Goal: Task Accomplishment & Management: Complete application form

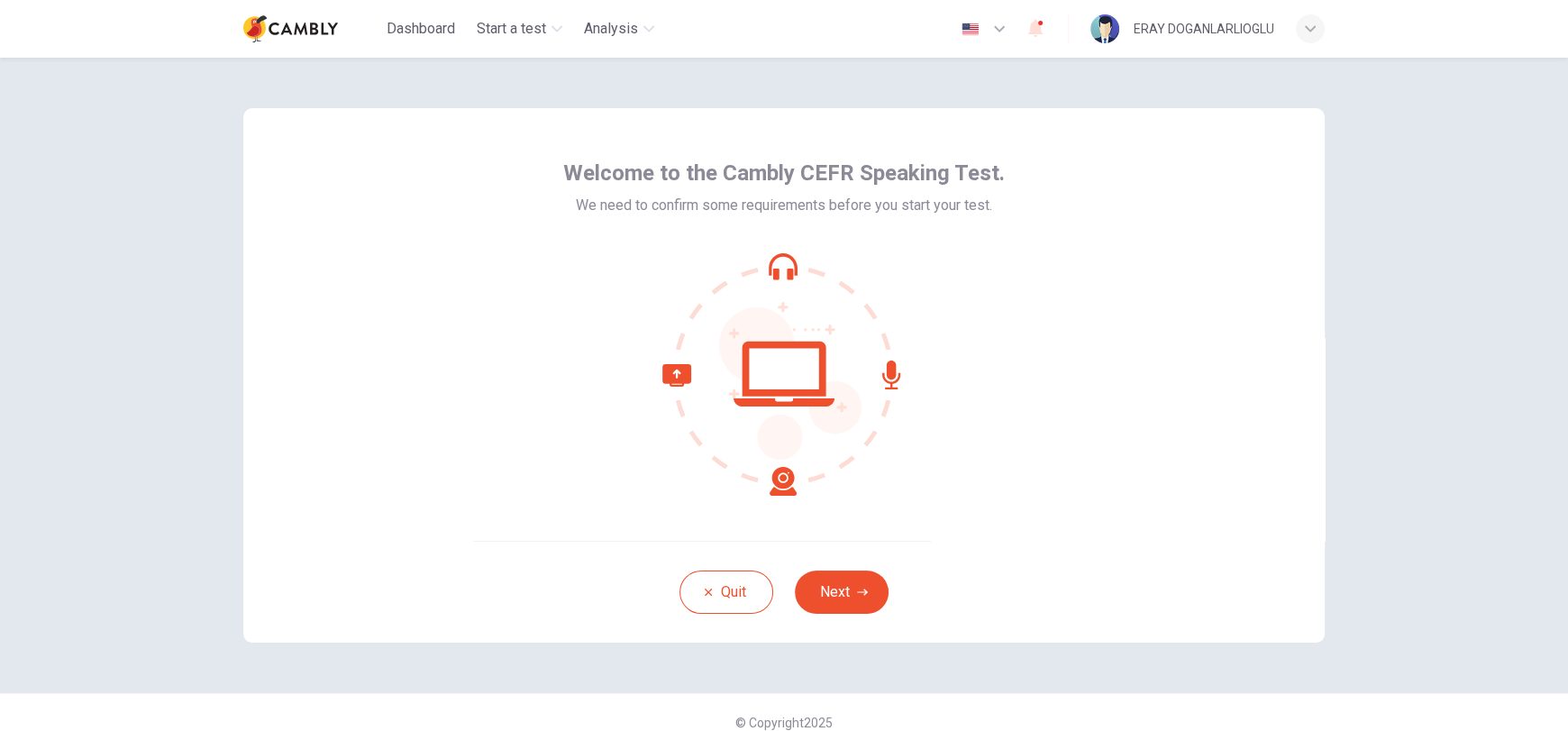
drag, startPoint x: 865, startPoint y: 589, endPoint x: 1087, endPoint y: 454, distance: 259.8
click at [865, 588] on button "Next" at bounding box center [842, 592] width 94 height 43
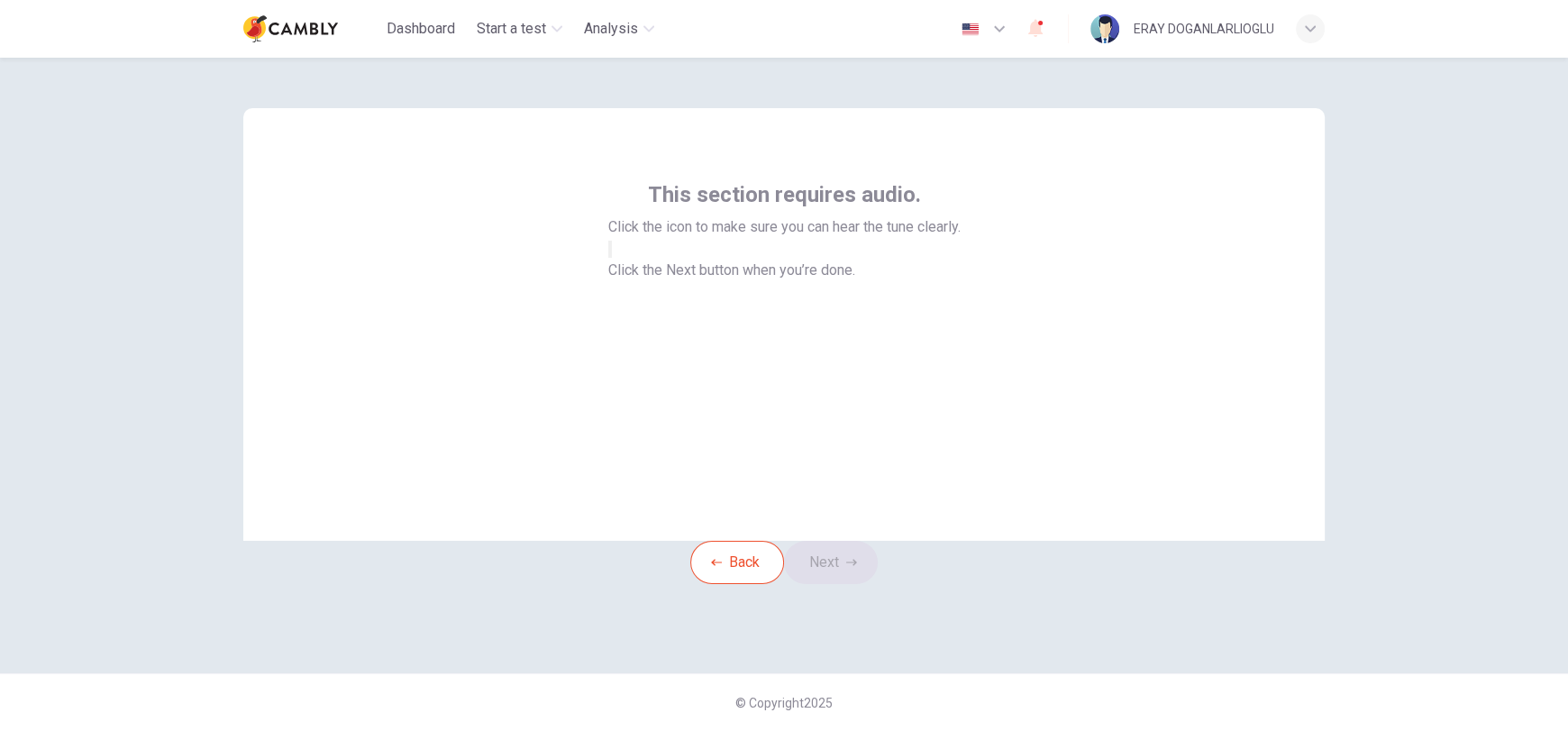
click at [610, 253] on icon "button" at bounding box center [610, 253] width 0 height 0
click at [850, 585] on button "Next" at bounding box center [831, 562] width 94 height 43
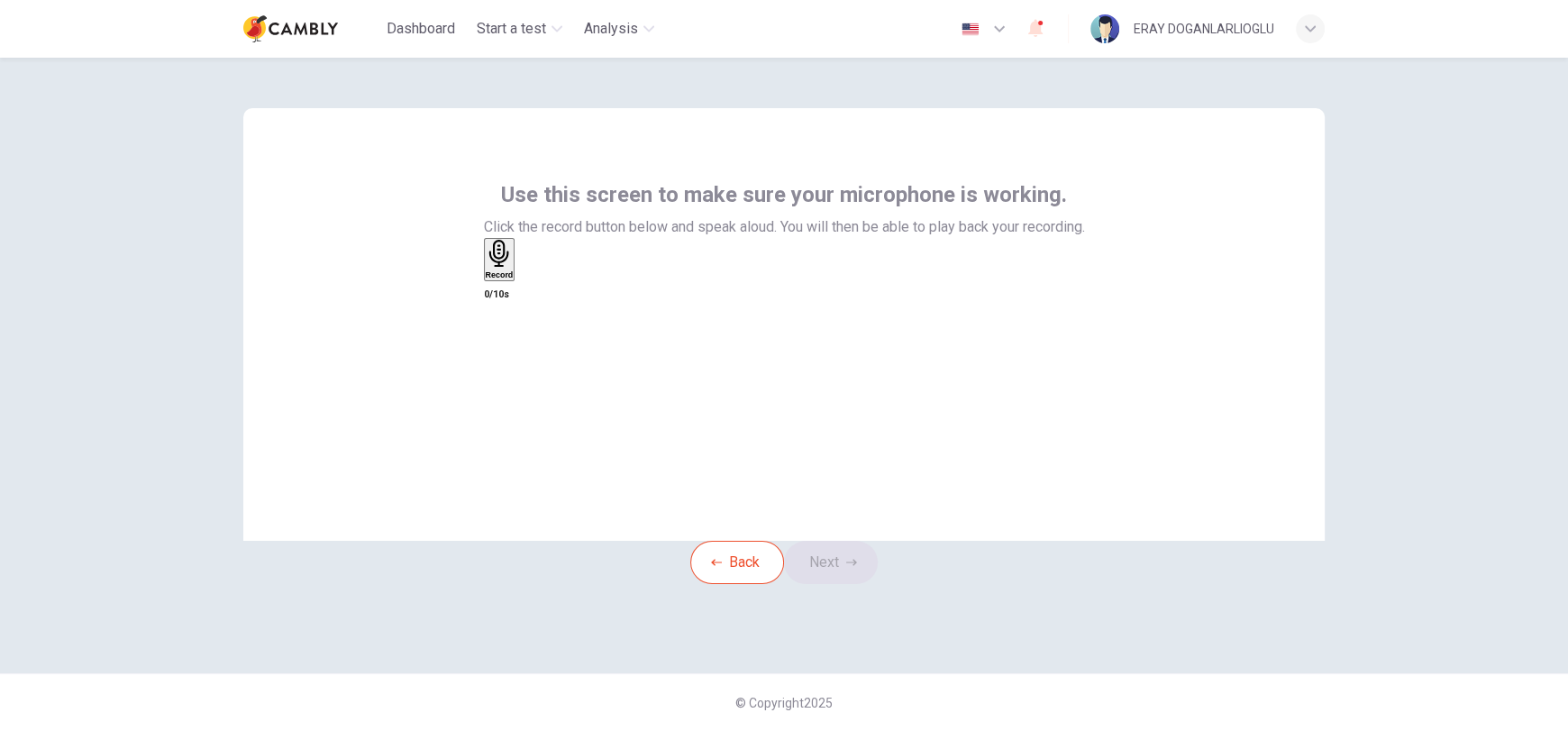
click at [513, 279] on h6 "Record" at bounding box center [500, 276] width 28 height 9
click at [520, 277] on icon "button" at bounding box center [520, 277] width 0 height 0
click at [846, 580] on button "Next" at bounding box center [831, 562] width 94 height 43
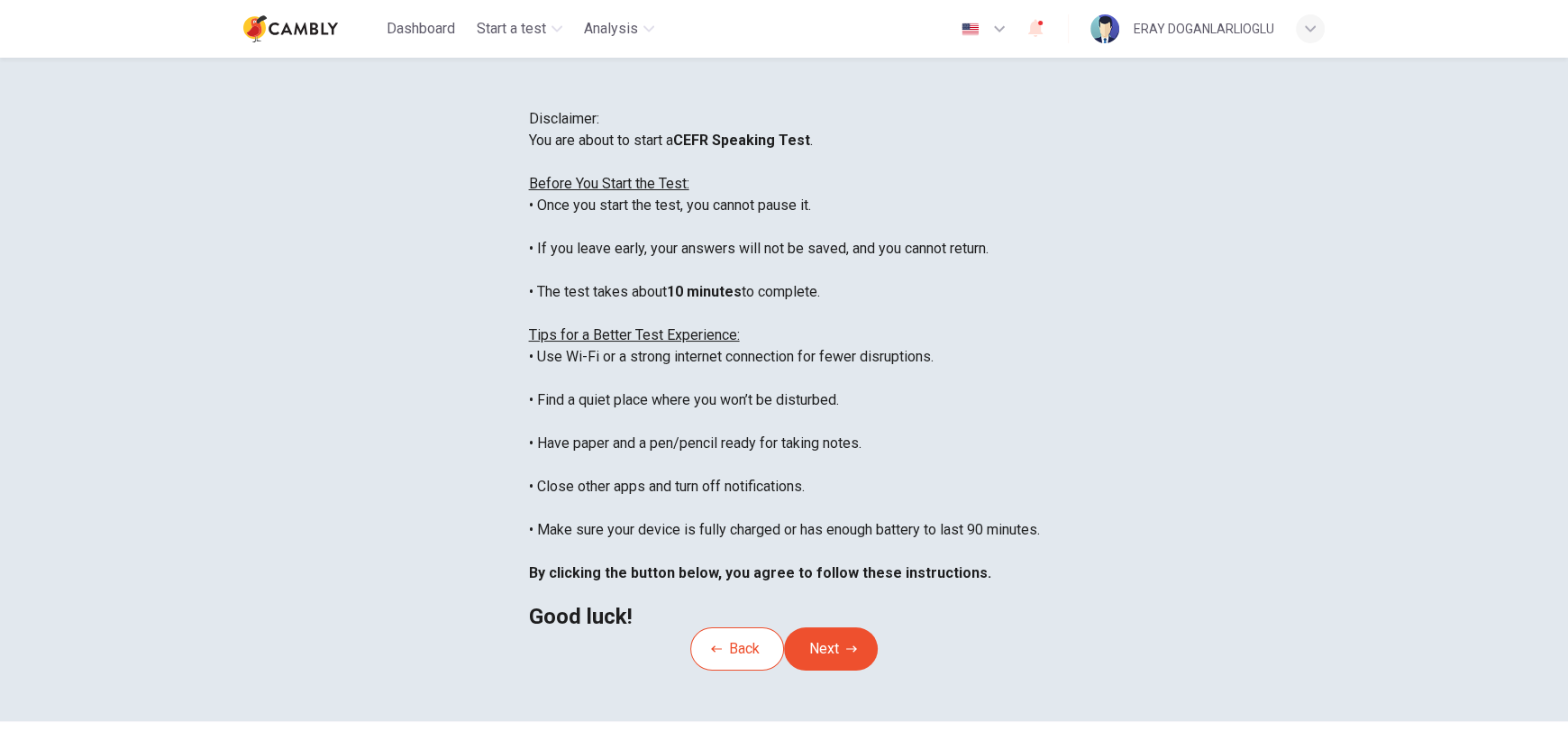
scroll to position [21, 0]
drag, startPoint x: 471, startPoint y: 309, endPoint x: 643, endPoint y: 305, distance: 172.0
click at [643, 305] on div "You are about to start a CEFR Speaking Test . Before You Start the Test: • Once…" at bounding box center [785, 379] width 511 height 498
click at [606, 342] on div "You are about to start a CEFR Speaking Test . Before You Start the Test: • Once…" at bounding box center [785, 379] width 511 height 498
drag, startPoint x: 424, startPoint y: 349, endPoint x: 880, endPoint y: 352, distance: 456.0
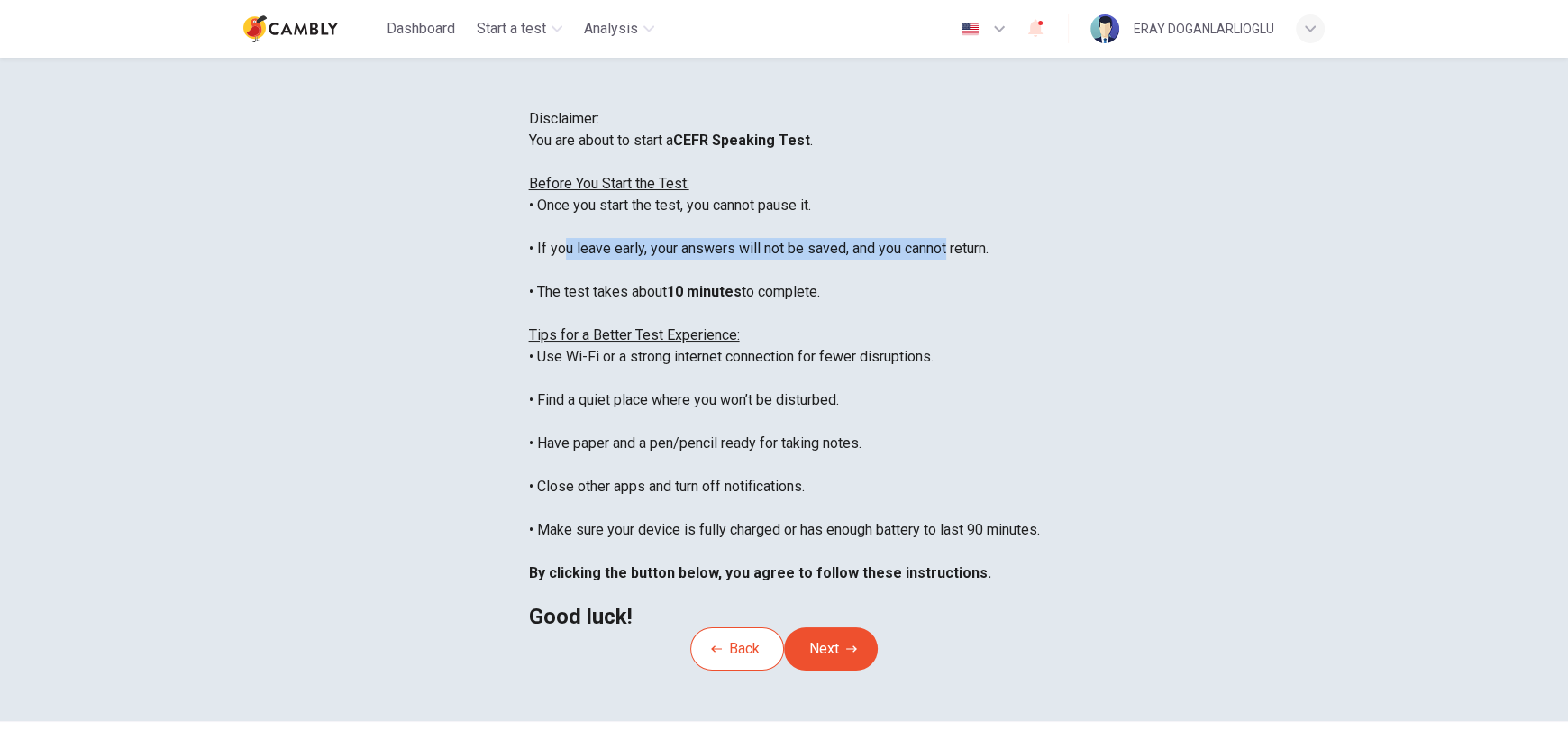
click at [867, 350] on div "You are about to start a CEFR Speaking Test . Before You Start the Test: • Once…" at bounding box center [785, 379] width 511 height 498
click at [815, 378] on div "You are about to start a CEFR Speaking Test . Before You Start the Test: • Once…" at bounding box center [785, 379] width 511 height 498
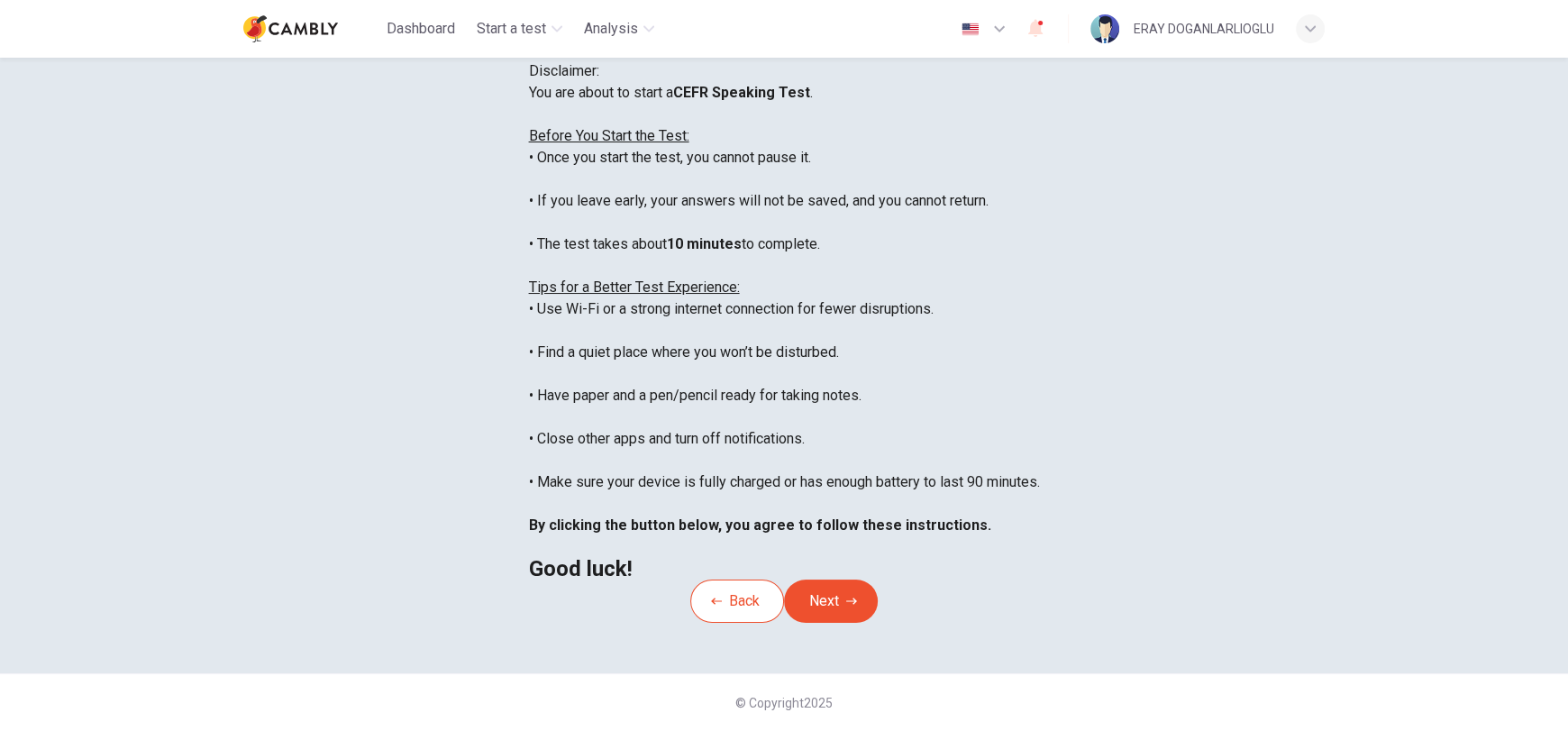
scroll to position [180, 0]
drag, startPoint x: 440, startPoint y: 321, endPoint x: 799, endPoint y: 302, distance: 359.5
click at [799, 302] on div "You are about to start a CEFR Speaking Test . Before You Start the Test: • Once…" at bounding box center [785, 331] width 511 height 498
click at [799, 305] on div "You are about to start a CEFR Speaking Test . Before You Start the Test: • Once…" at bounding box center [785, 331] width 511 height 498
drag, startPoint x: 436, startPoint y: 364, endPoint x: 693, endPoint y: 368, distance: 257.0
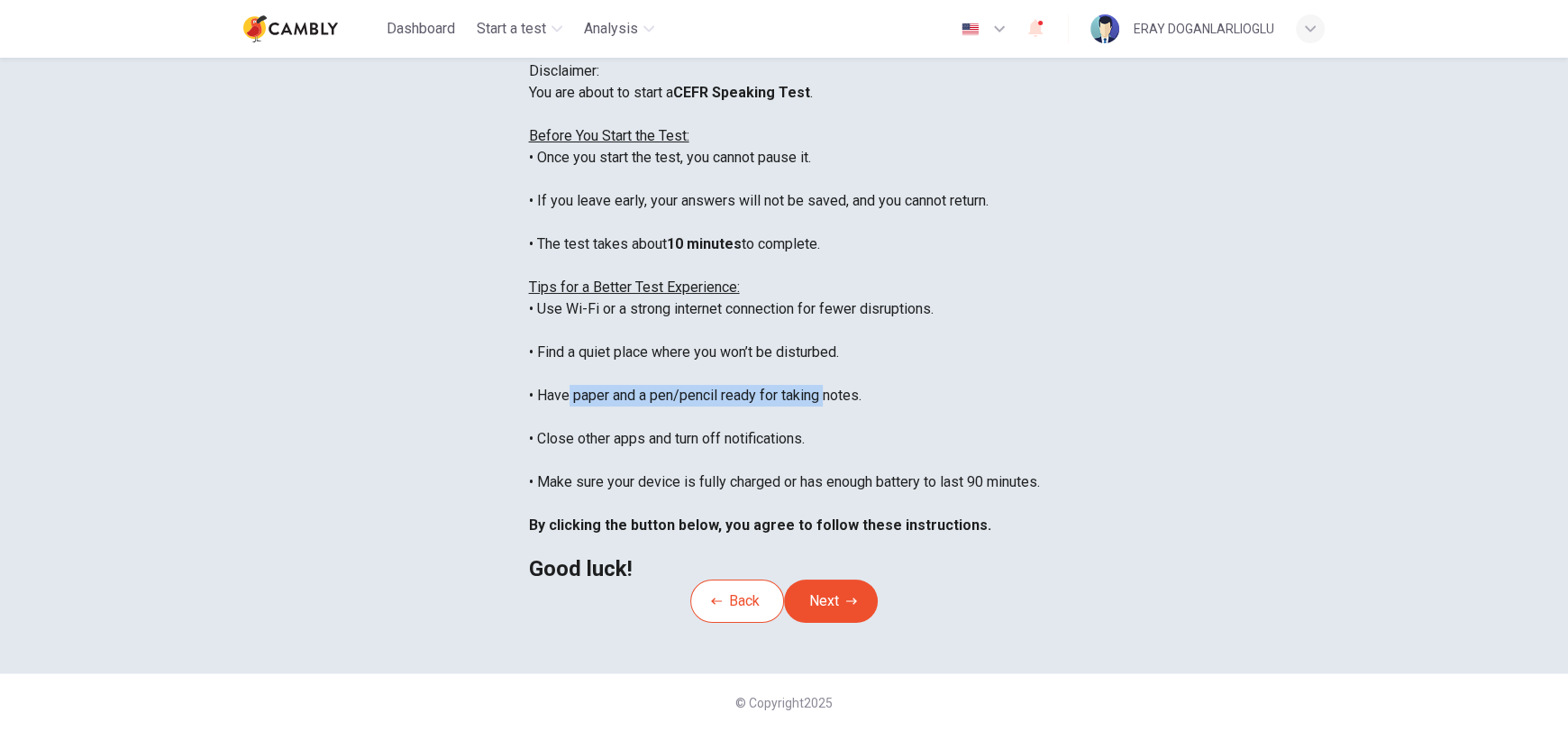
click at [692, 366] on div "You are about to start a CEFR Speaking Test . Before You Start the Test: • Once…" at bounding box center [785, 331] width 511 height 498
click at [602, 386] on div "You are about to start a CEFR Speaking Test . Before You Start the Test: • Once…" at bounding box center [785, 331] width 511 height 498
drag, startPoint x: 419, startPoint y: 401, endPoint x: 657, endPoint y: 406, distance: 238.1
click at [657, 406] on div "You are about to start a CEFR Speaking Test . Before You Start the Test: • Once…" at bounding box center [785, 331] width 511 height 498
click at [626, 433] on div "You are about to start a CEFR Speaking Test . Before You Start the Test: • Once…" at bounding box center [785, 331] width 511 height 498
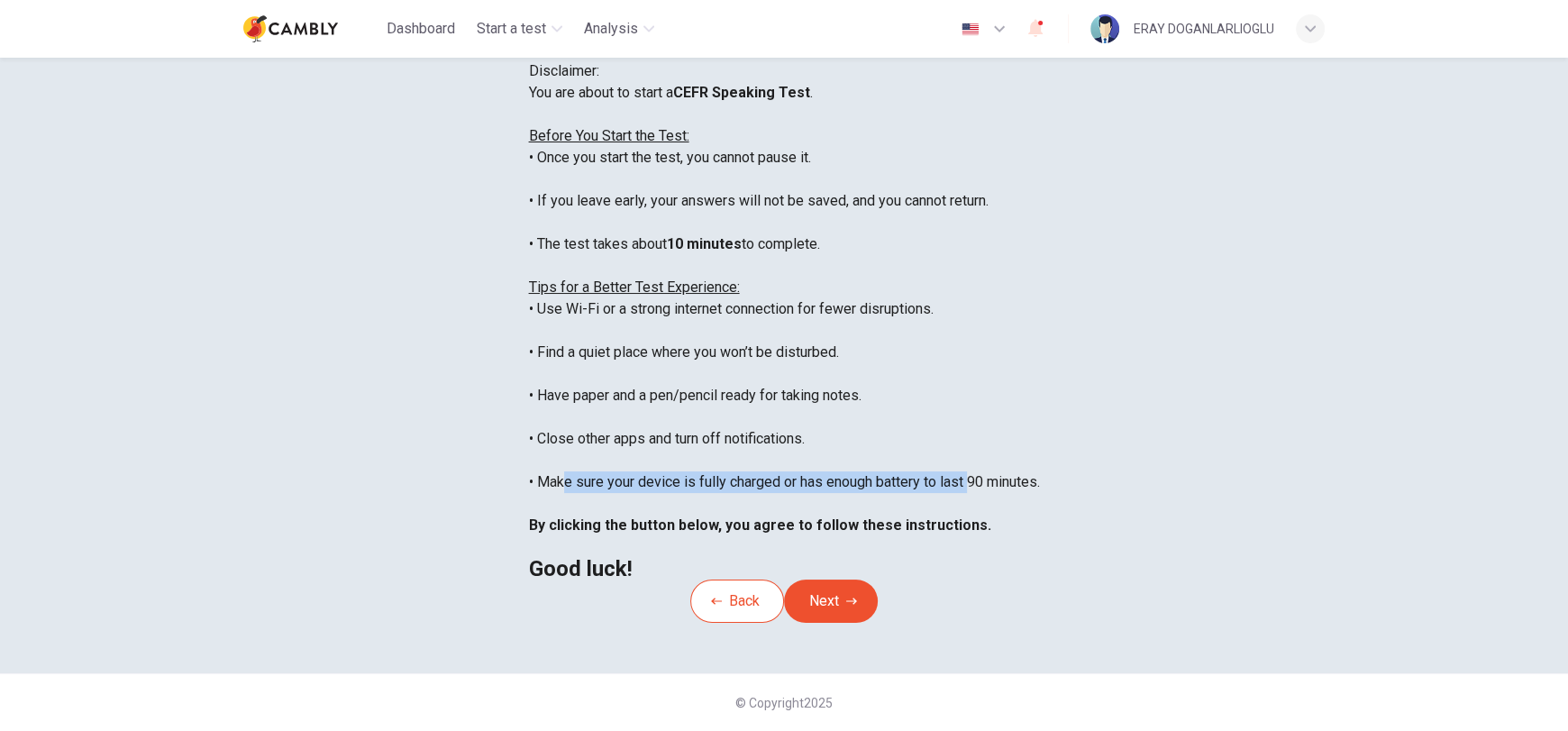
drag, startPoint x: 455, startPoint y: 450, endPoint x: 837, endPoint y: 453, distance: 382.0
click at [837, 453] on div "You are about to start a CEFR Speaking Test . Before You Start the Test: • Once…" at bounding box center [785, 331] width 511 height 498
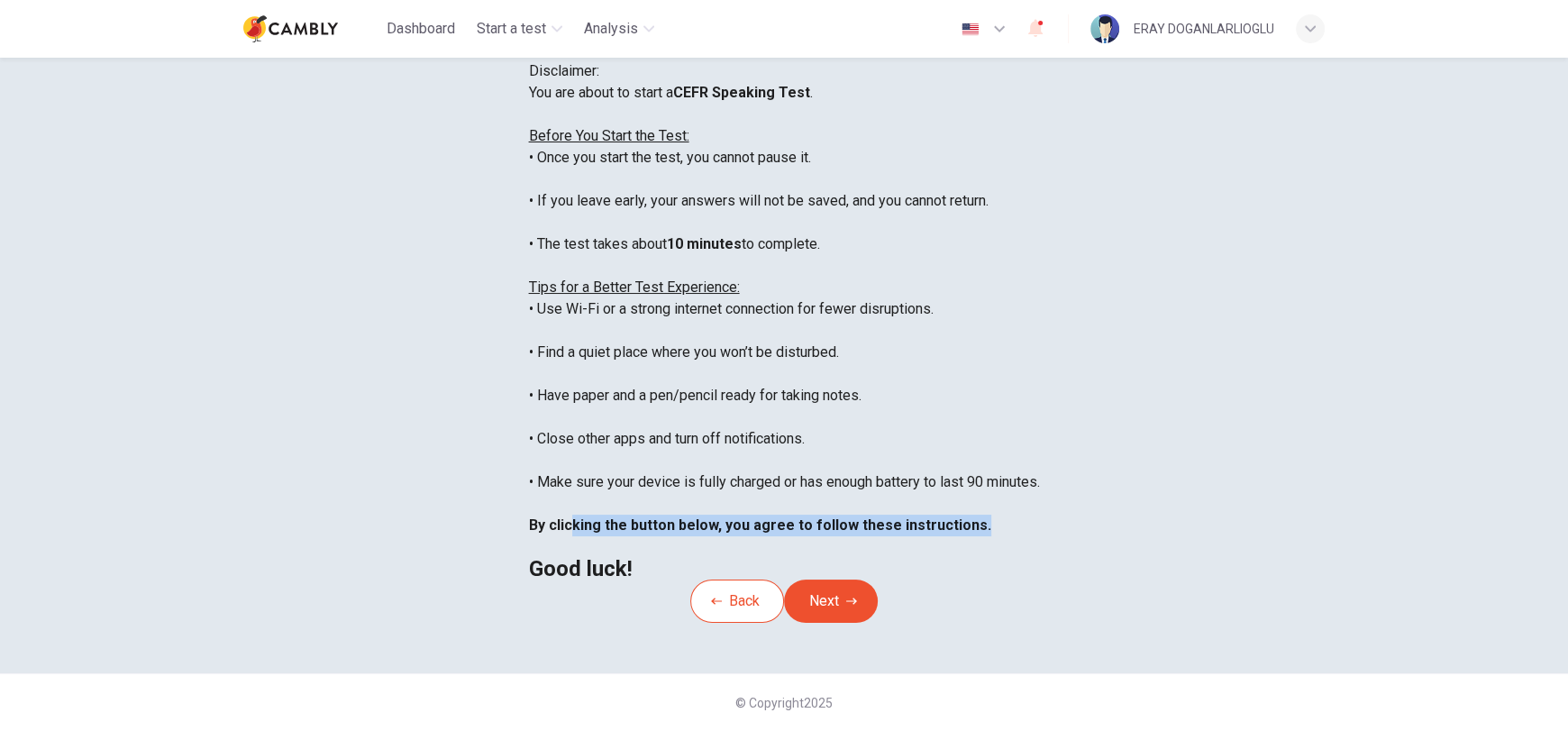
drag, startPoint x: 445, startPoint y: 497, endPoint x: 1005, endPoint y: 488, distance: 560.1
click at [1005, 488] on div "You are about to start a CEFR Speaking Test . Before You Start the Test: • Once…" at bounding box center [785, 331] width 511 height 498
drag, startPoint x: 998, startPoint y: 484, endPoint x: 983, endPoint y: 483, distance: 15.0
click at [997, 484] on div "You are about to start a CEFR Speaking Test . Before You Start the Test: • Once…" at bounding box center [785, 331] width 511 height 498
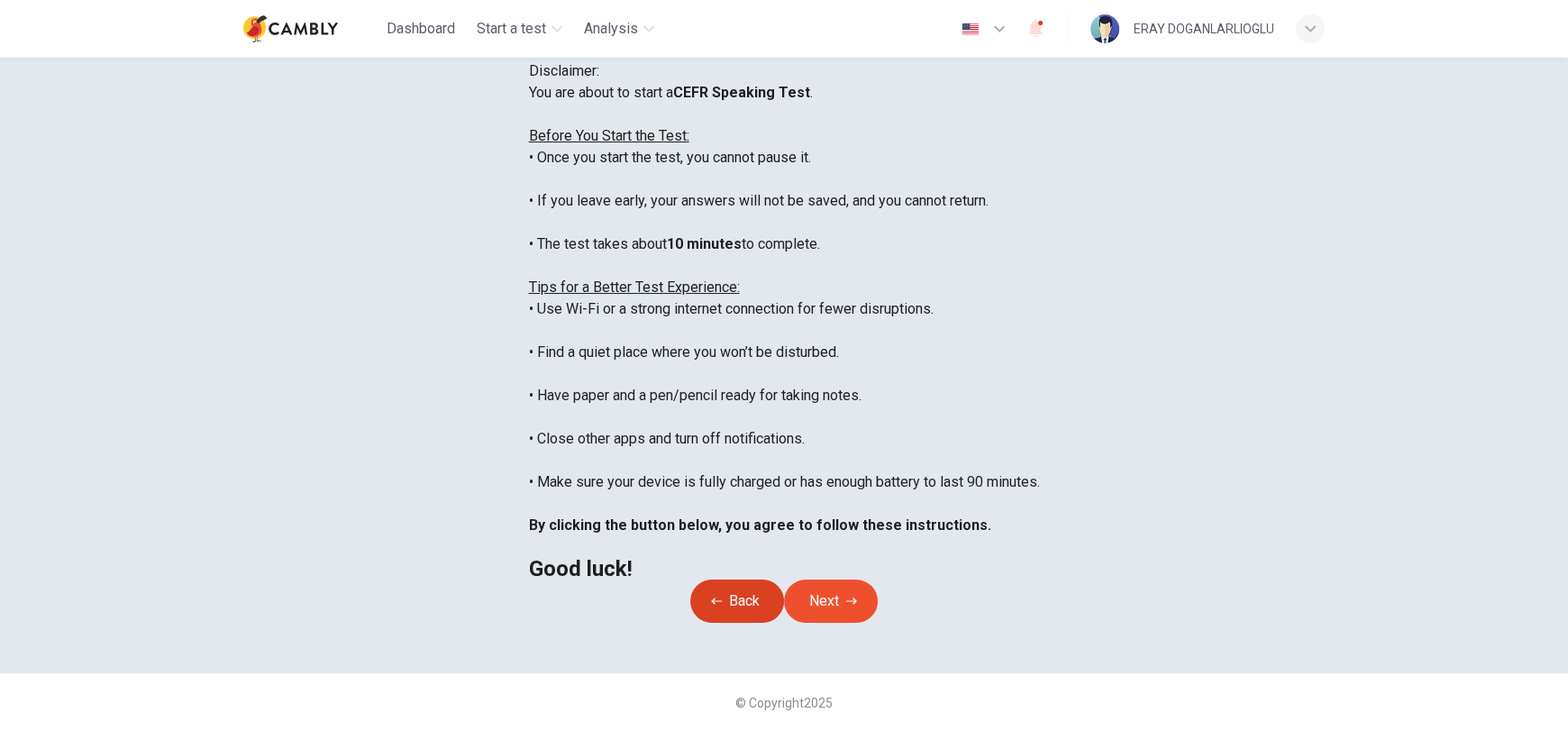
click at [711, 623] on button "Back" at bounding box center [737, 602] width 94 height 43
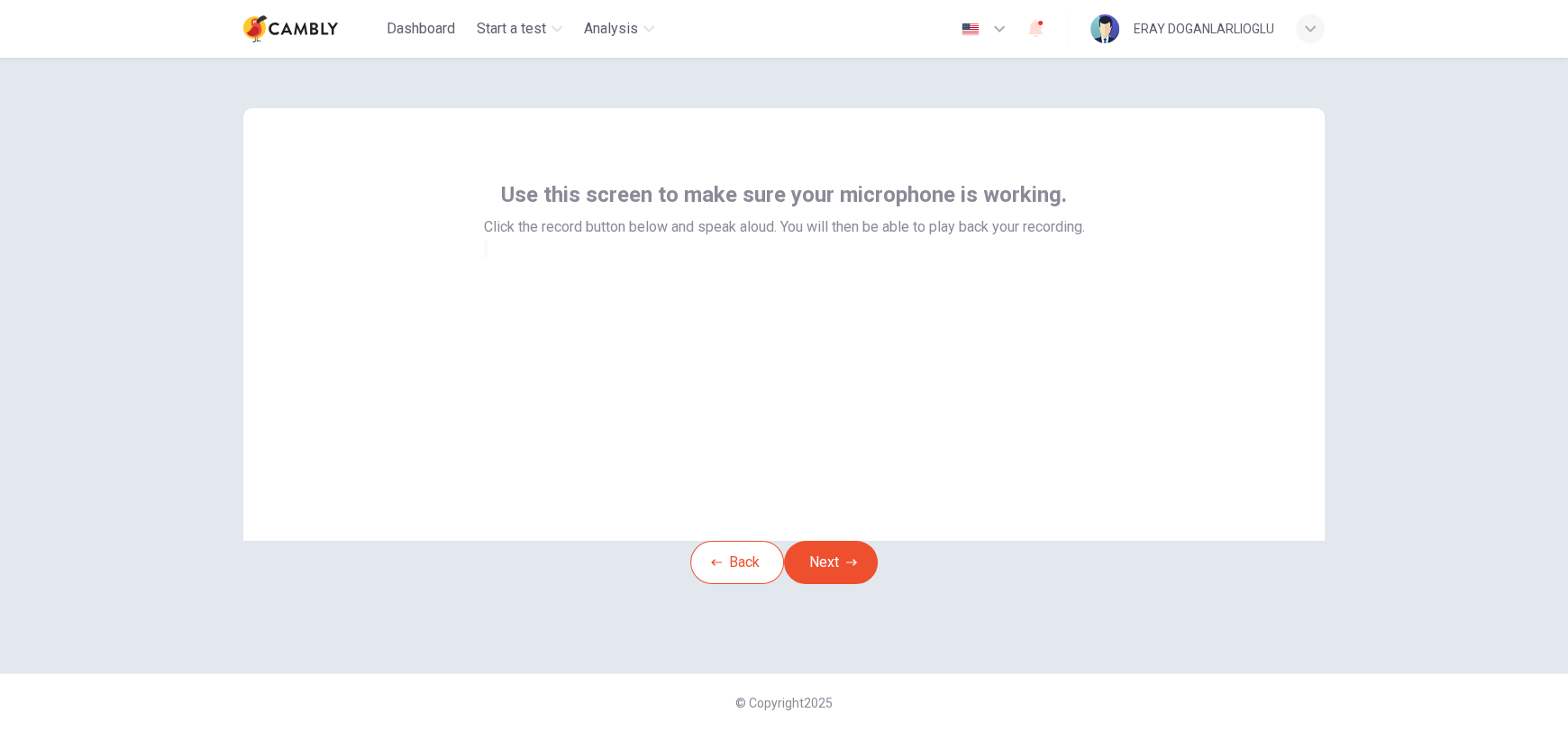
scroll to position [20, 0]
click at [711, 568] on icon "button" at bounding box center [717, 563] width 11 height 11
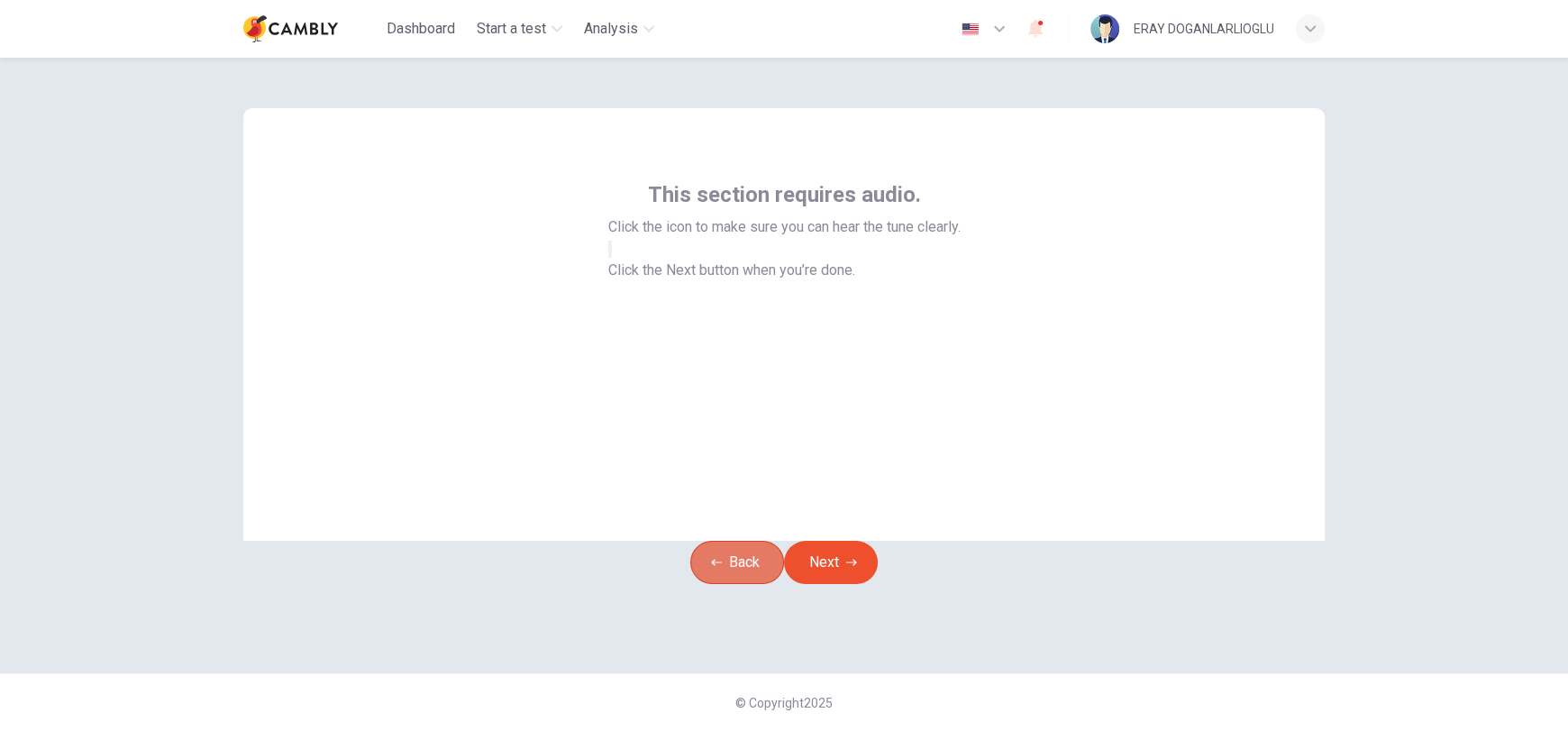
click at [711, 568] on icon "button" at bounding box center [717, 563] width 11 height 11
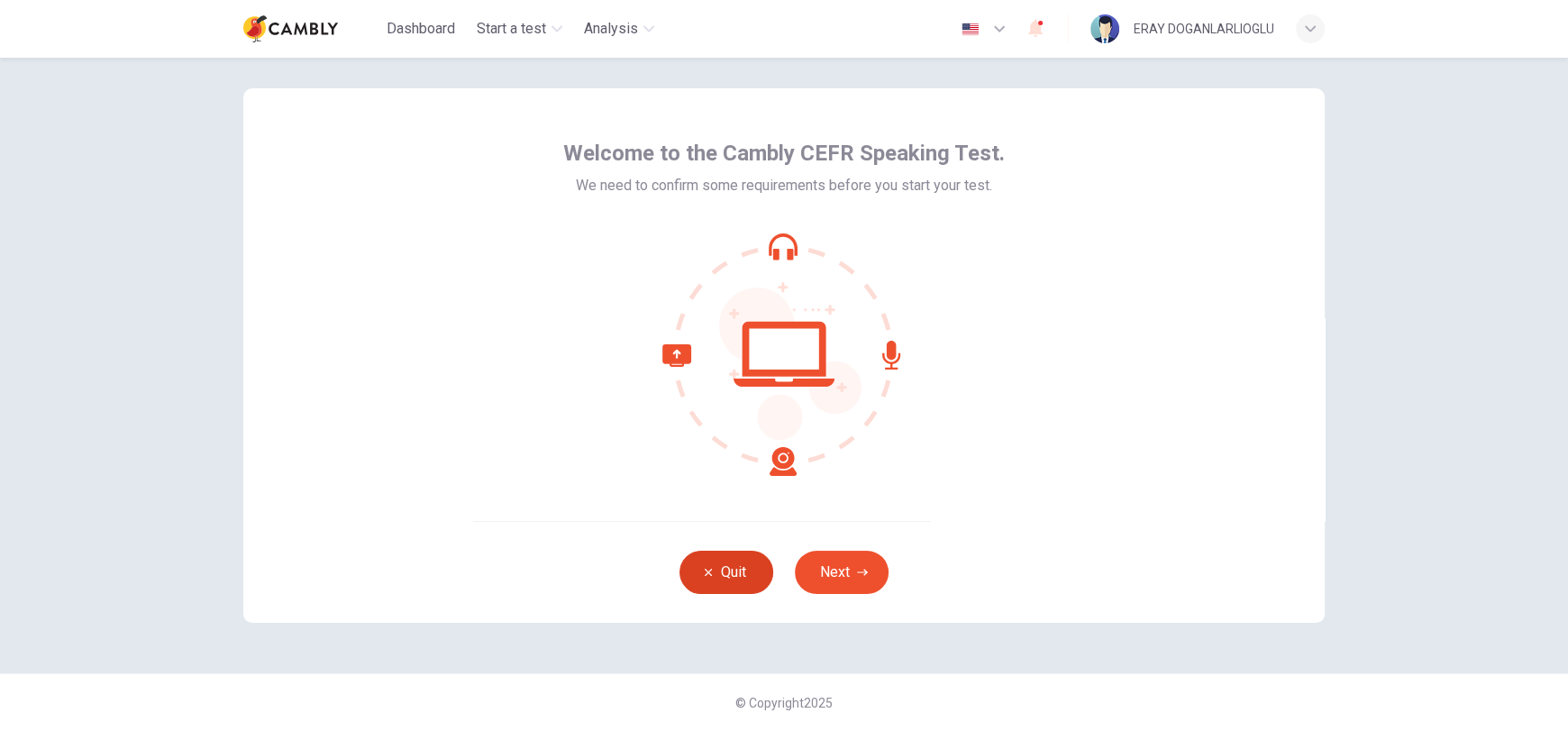
click at [697, 574] on button "Quit" at bounding box center [726, 573] width 94 height 43
